Goal: Find specific page/section: Find specific page/section

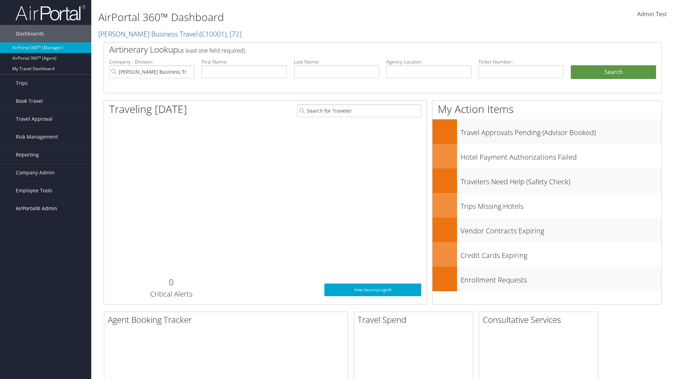
click at [46, 209] on span "AirPortal® Admin" at bounding box center [36, 209] width 41 height 18
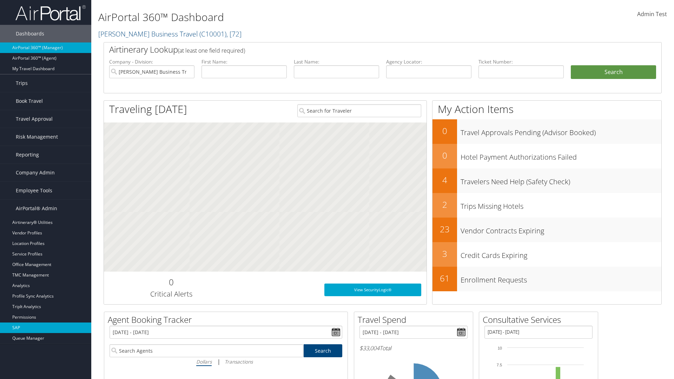
click at [46, 328] on link "SAP" at bounding box center [45, 328] width 91 height 11
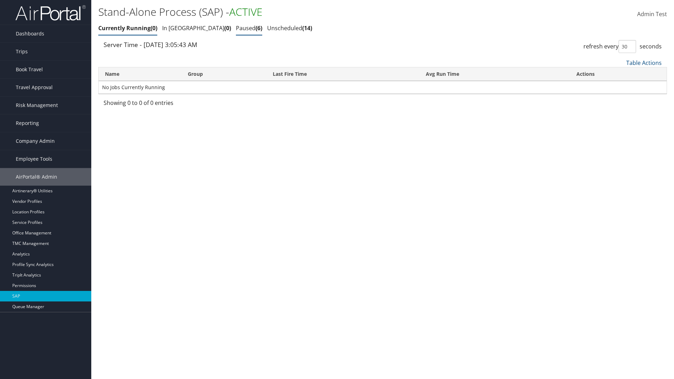
click at [236, 28] on link "Paused 6" at bounding box center [249, 28] width 26 height 8
